Goal: Information Seeking & Learning: Learn about a topic

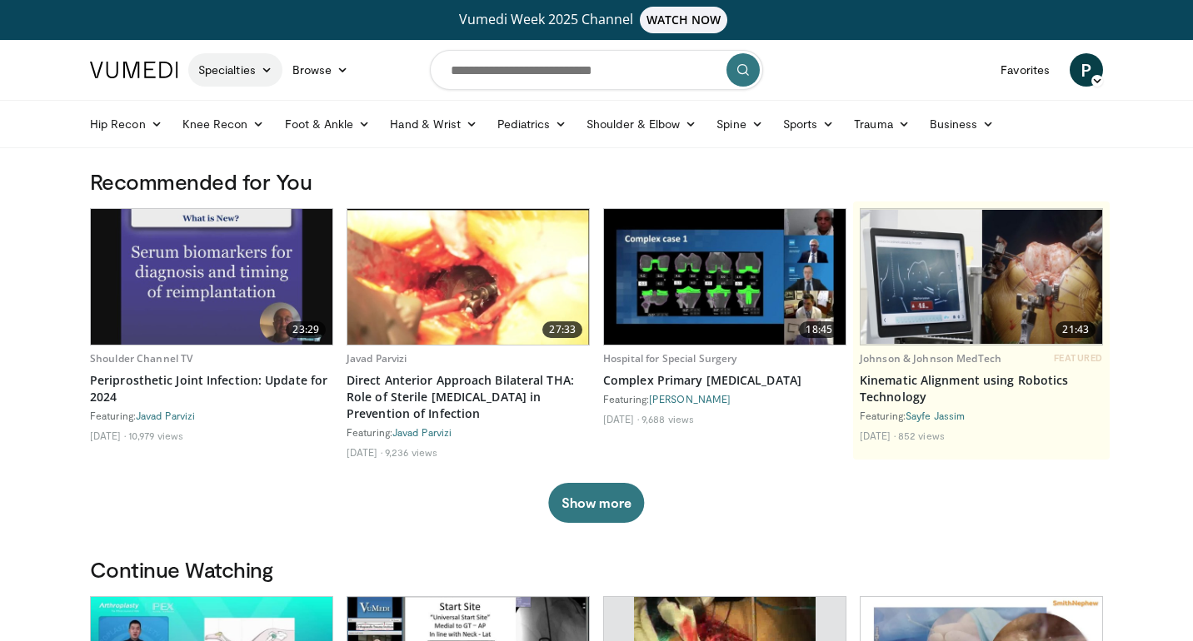
click at [271, 71] on icon at bounding box center [267, 70] width 12 height 12
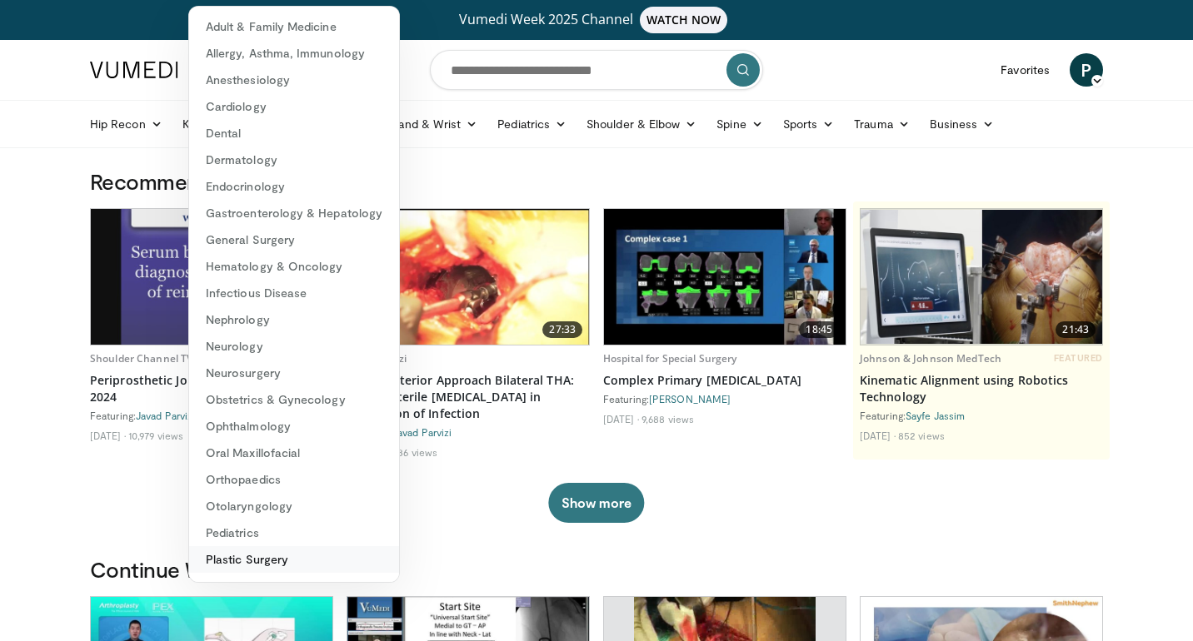
click at [246, 563] on link "Plastic Surgery" at bounding box center [294, 559] width 210 height 27
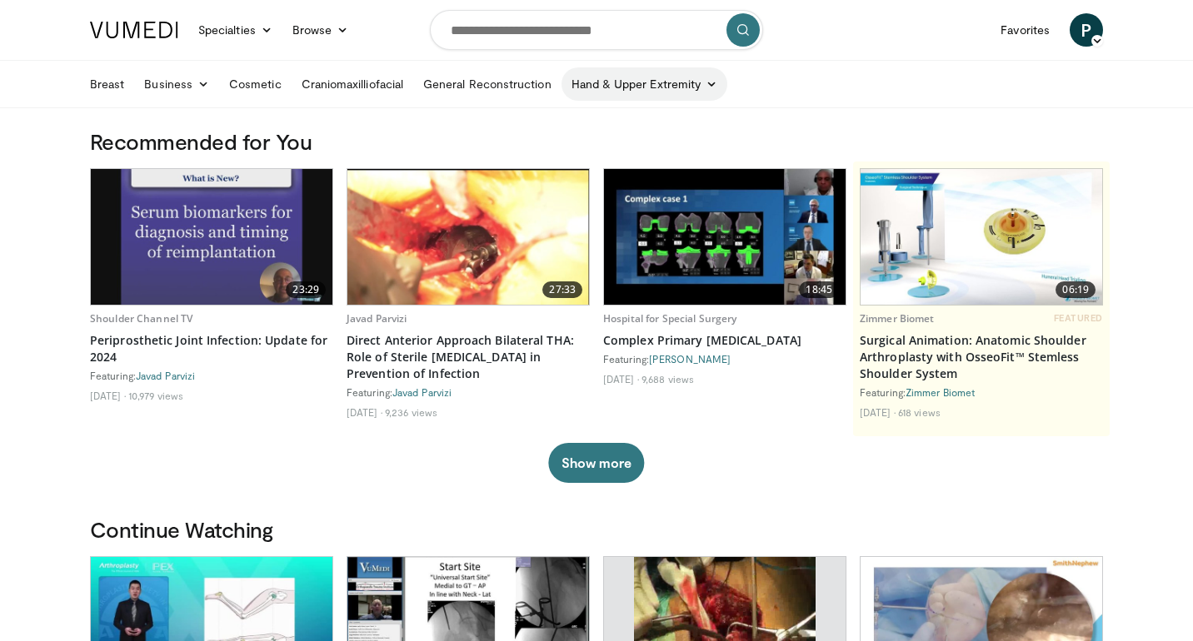
click at [709, 87] on icon at bounding box center [711, 84] width 12 height 12
click at [252, 30] on link "Specialties" at bounding box center [235, 29] width 94 height 33
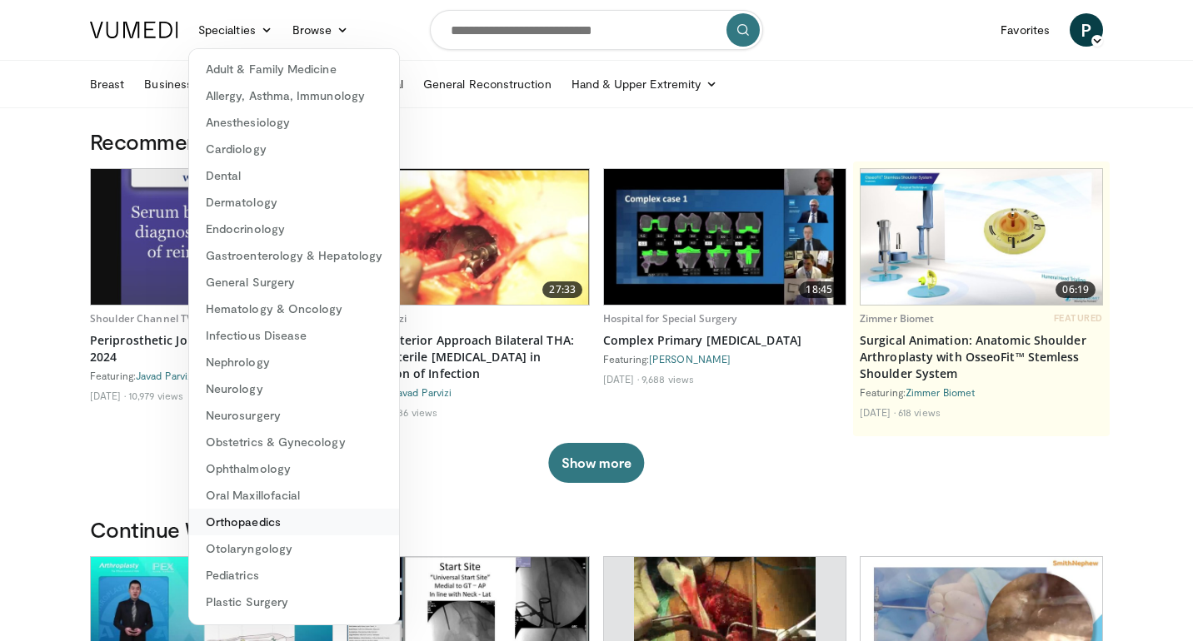
click at [260, 526] on link "Orthopaedics" at bounding box center [294, 522] width 210 height 27
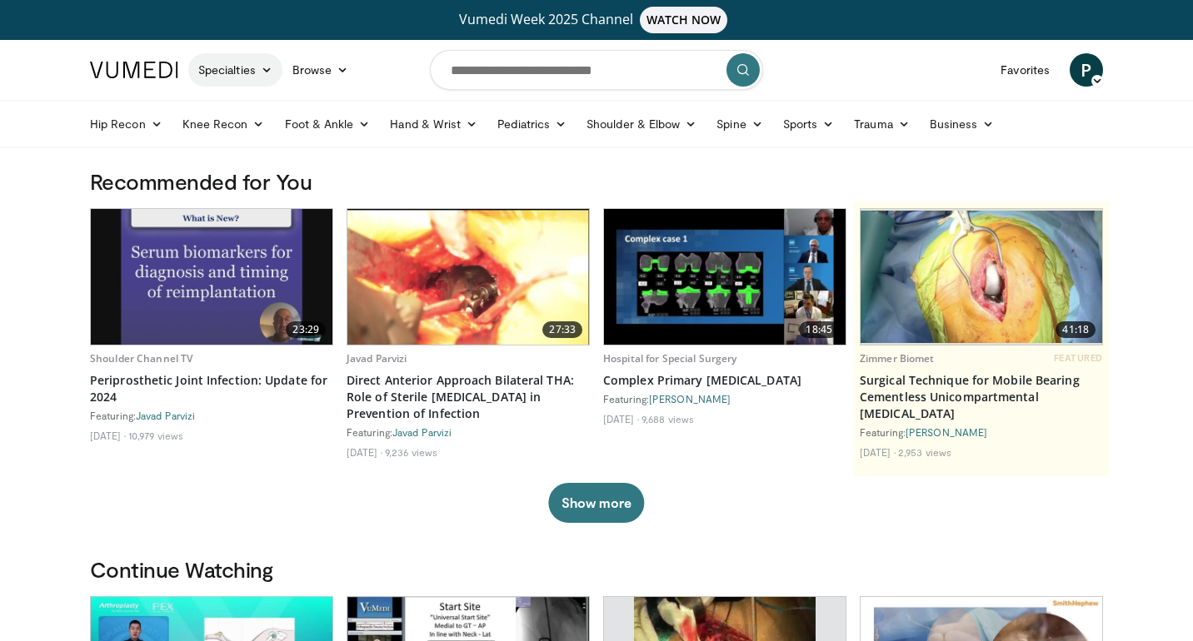
click at [263, 67] on icon at bounding box center [267, 70] width 12 height 12
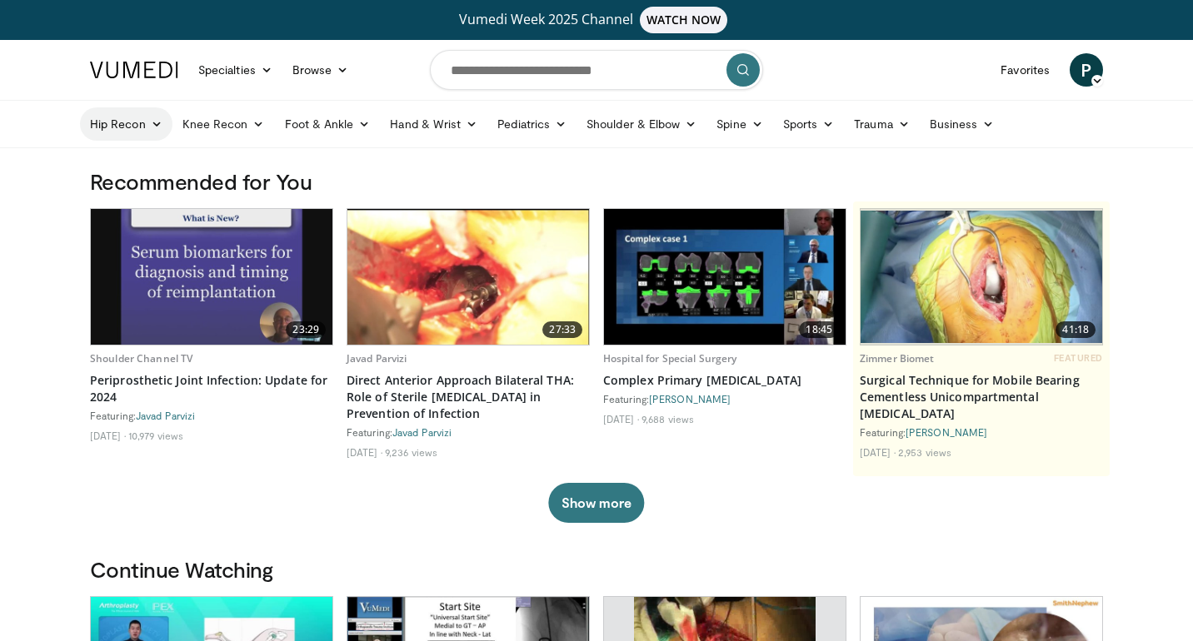
click at [158, 121] on icon at bounding box center [157, 124] width 12 height 12
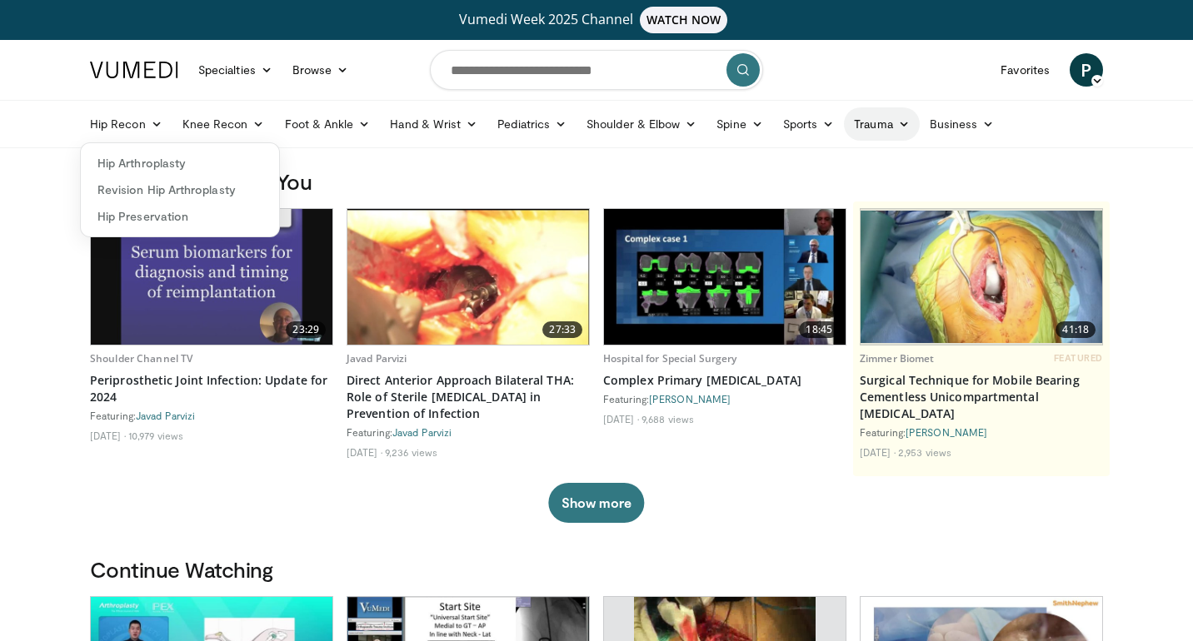
click at [907, 122] on link "Trauma" at bounding box center [882, 123] width 76 height 33
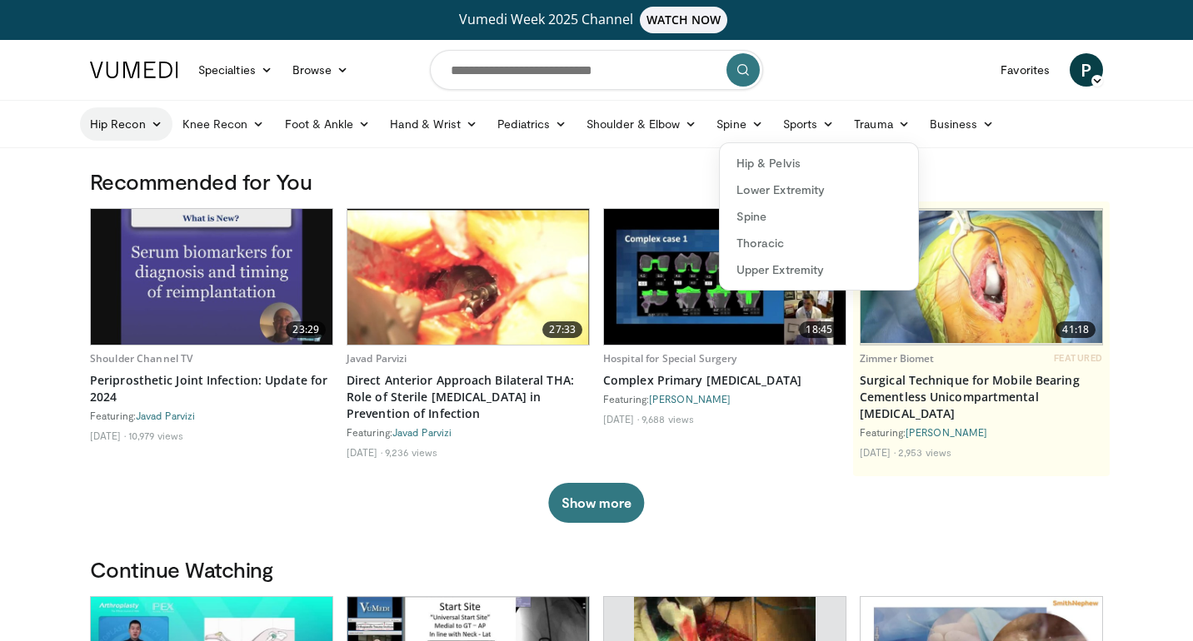
click at [161, 122] on icon at bounding box center [157, 124] width 12 height 12
